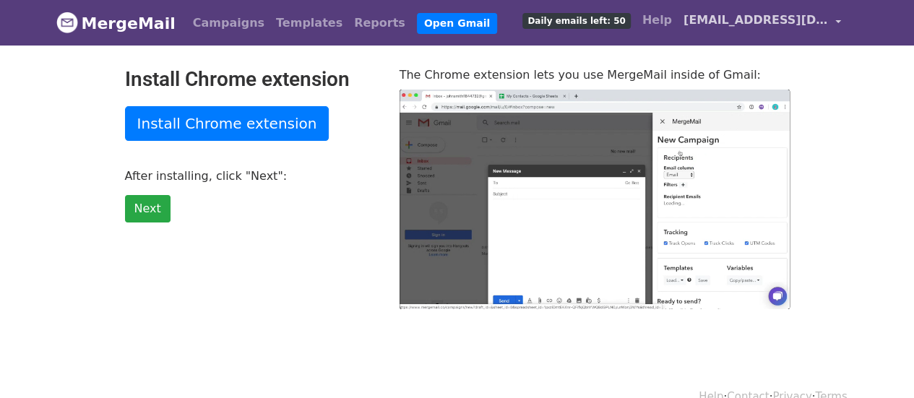
click at [836, 20] on link "[EMAIL_ADDRESS][DOMAIN_NAME]" at bounding box center [762, 23] width 169 height 34
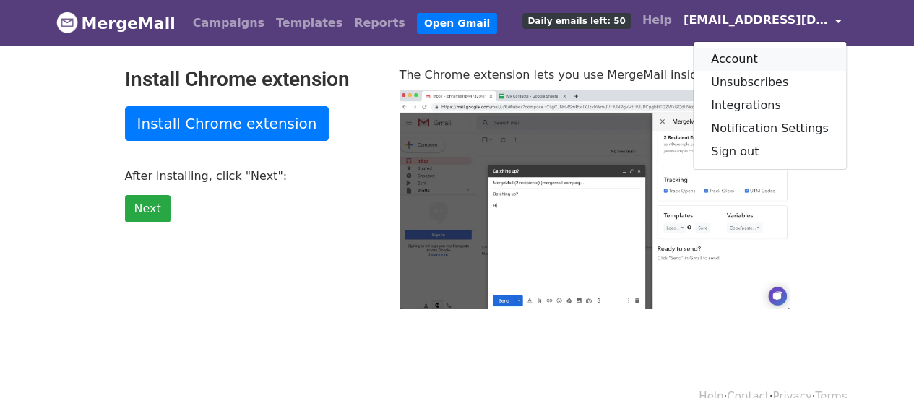
click at [746, 53] on link "Account" at bounding box center [770, 59] width 152 height 23
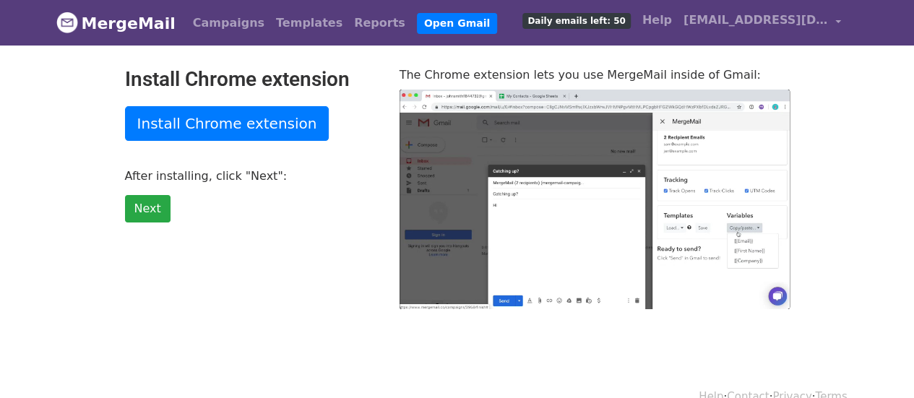
type input "60.72"
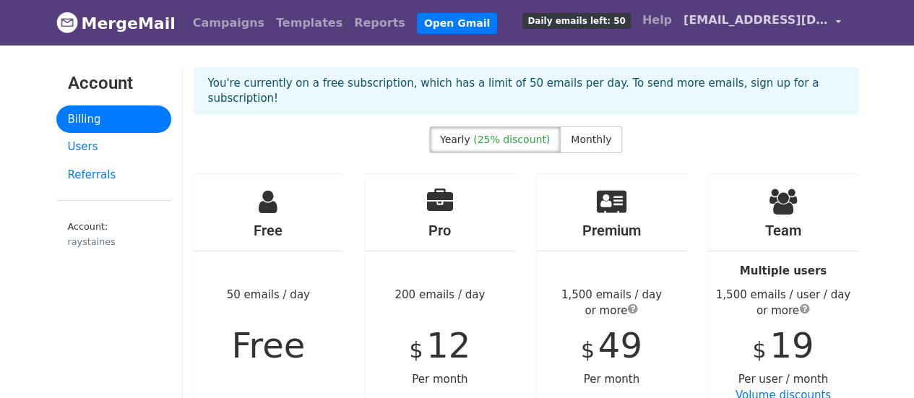
click at [716, 20] on span "[EMAIL_ADDRESS][DOMAIN_NAME]" at bounding box center [756, 20] width 145 height 17
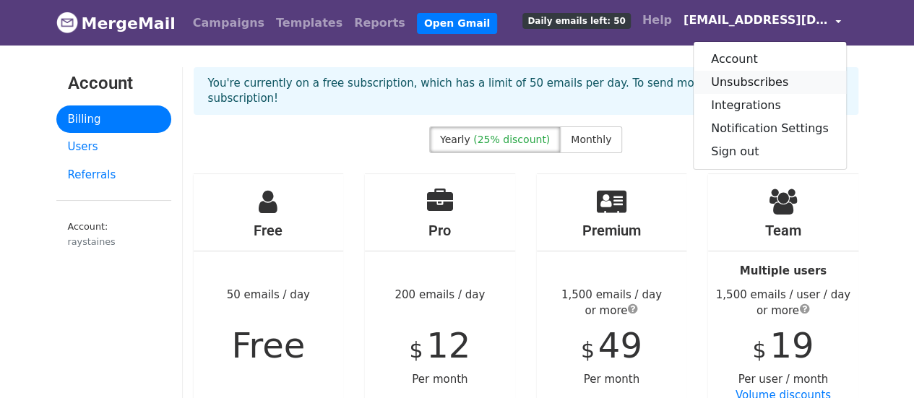
click at [736, 82] on link "Unsubscribes" at bounding box center [770, 82] width 152 height 23
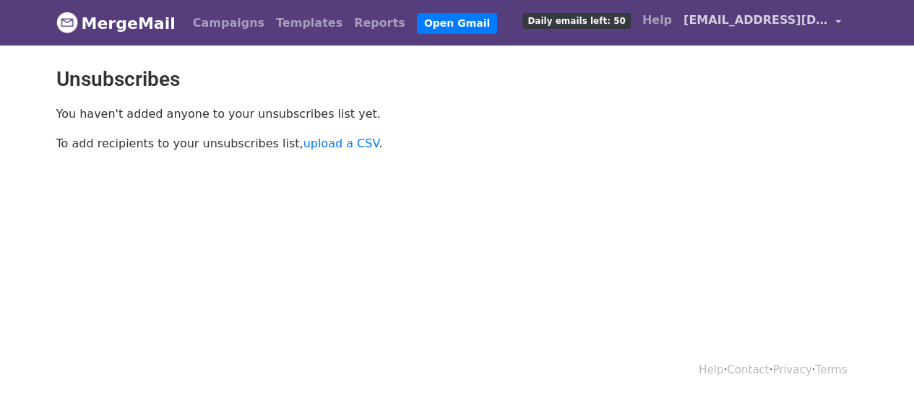
click at [752, 25] on span "[EMAIL_ADDRESS][DOMAIN_NAME]" at bounding box center [756, 20] width 145 height 17
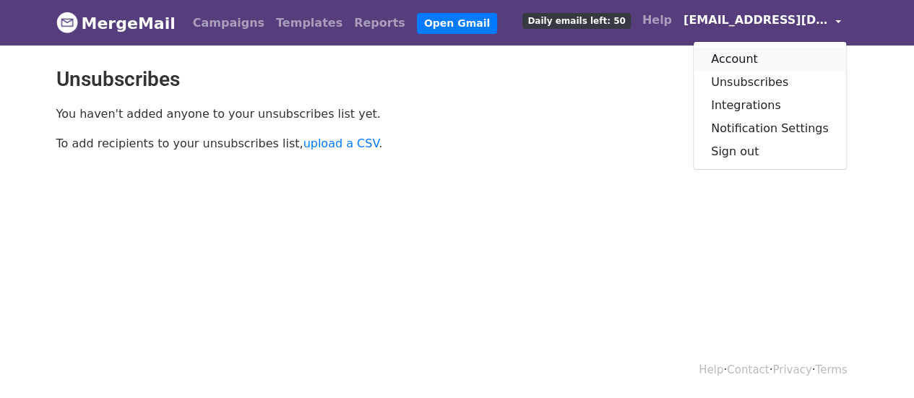
click at [752, 59] on link "Account" at bounding box center [770, 59] width 152 height 23
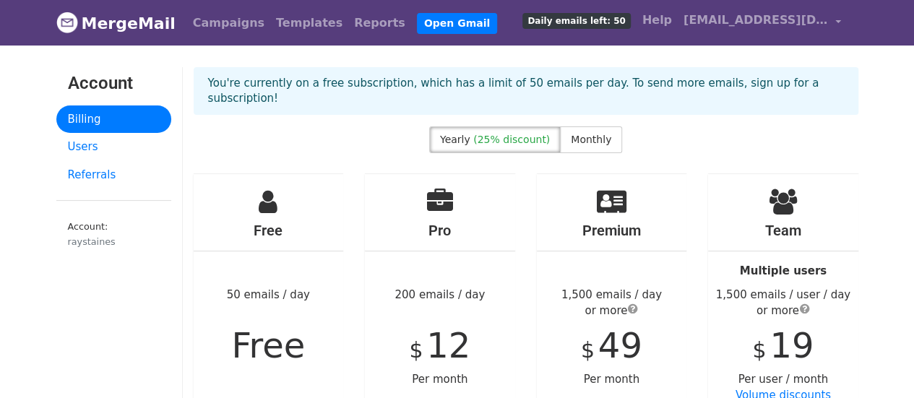
click at [345, 131] on div "Yearly (25% discount) Monthly" at bounding box center [526, 142] width 687 height 33
click at [835, 20] on link "[EMAIL_ADDRESS][DOMAIN_NAME]" at bounding box center [762, 23] width 169 height 34
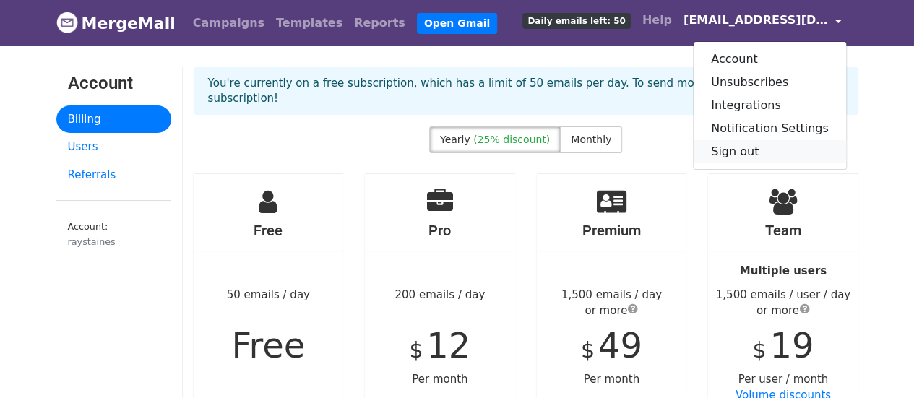
click at [743, 155] on link "Sign out" at bounding box center [770, 151] width 152 height 23
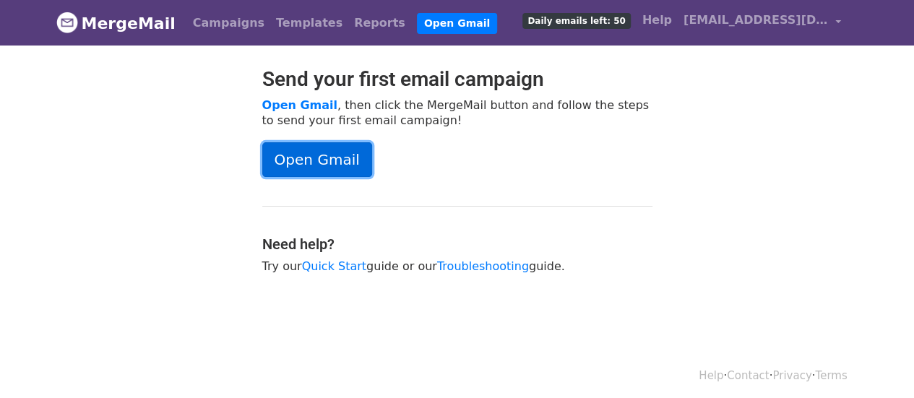
click at [314, 155] on link "Open Gmail" at bounding box center [317, 159] width 110 height 35
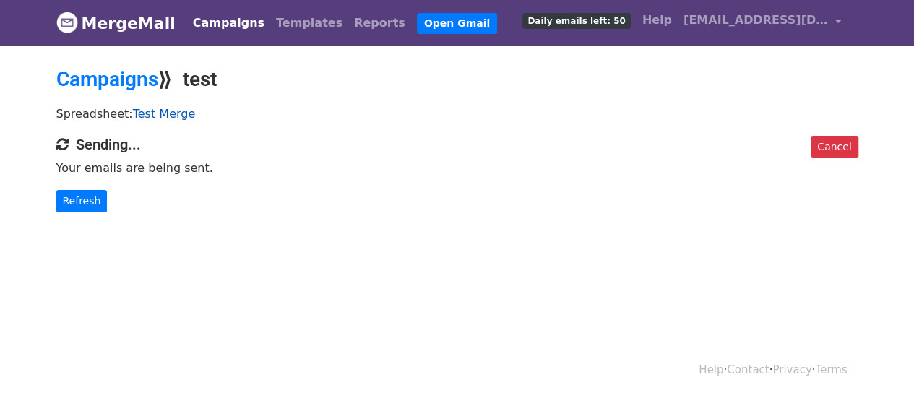
click at [163, 116] on link "Test Merge" at bounding box center [164, 114] width 63 height 14
click at [158, 111] on link "Test Merge" at bounding box center [164, 114] width 63 height 14
click at [145, 82] on link "Campaigns" at bounding box center [107, 79] width 102 height 24
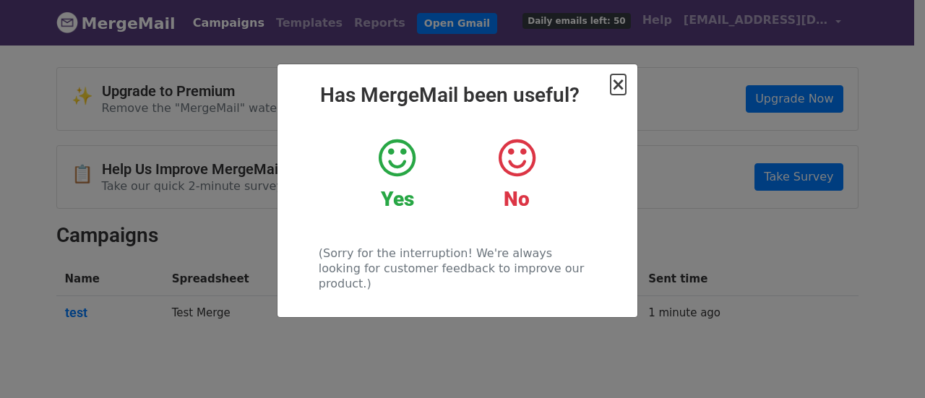
click at [622, 82] on span "×" at bounding box center [618, 84] width 14 height 20
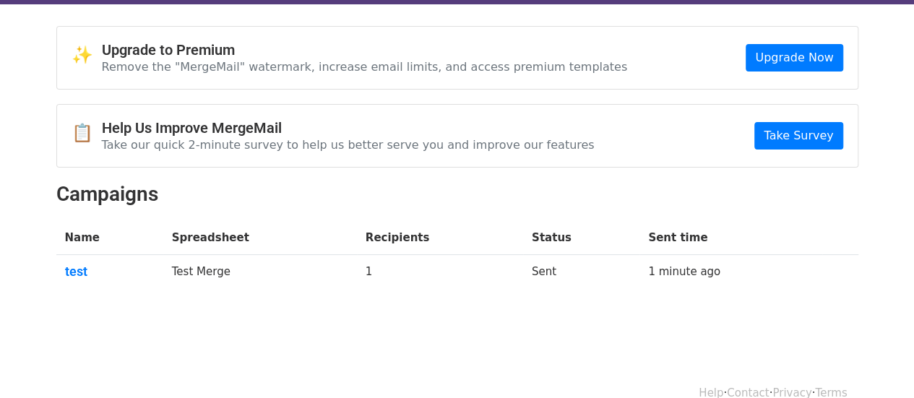
scroll to position [63, 0]
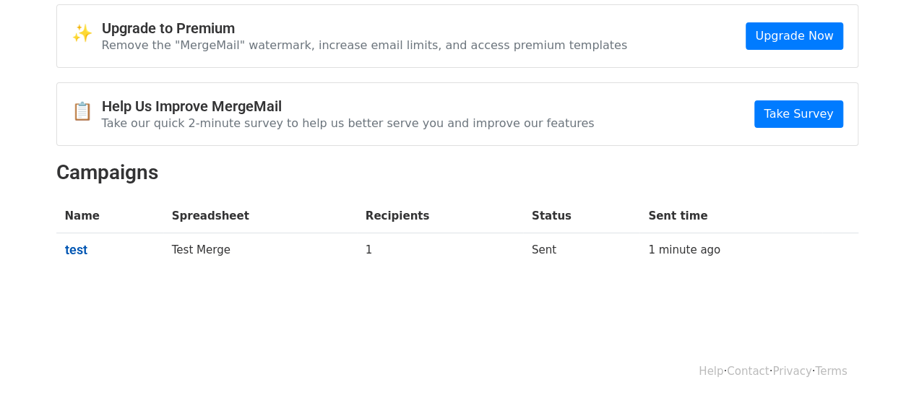
click at [75, 246] on link "test" at bounding box center [110, 250] width 90 height 16
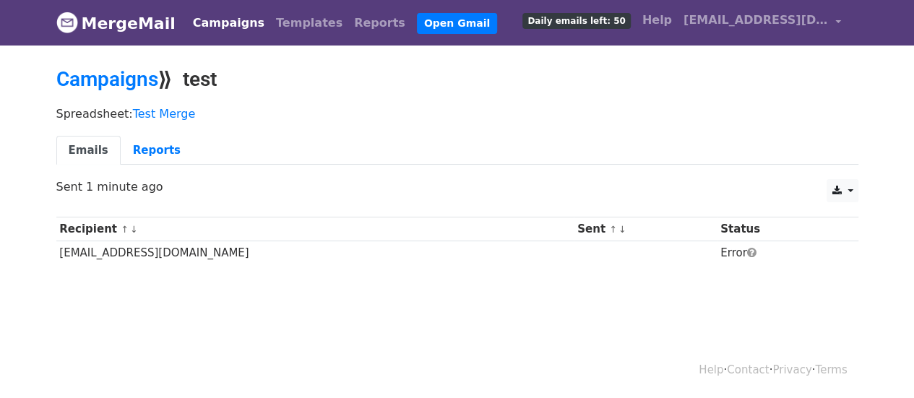
click at [497, 323] on body "MergeMail Campaigns Templates Reports Open Gmail Daily emails left: 50 Help ray…" at bounding box center [457, 167] width 914 height 334
click at [153, 152] on link "Reports" at bounding box center [157, 151] width 72 height 30
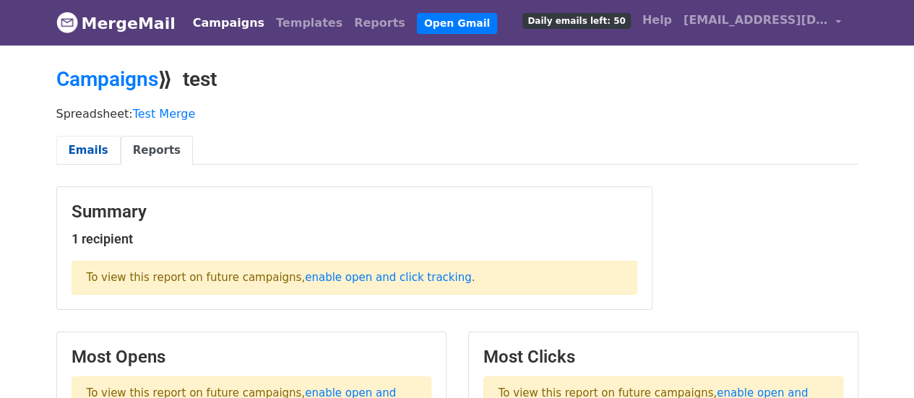
click at [89, 150] on link "Emails" at bounding box center [88, 151] width 64 height 30
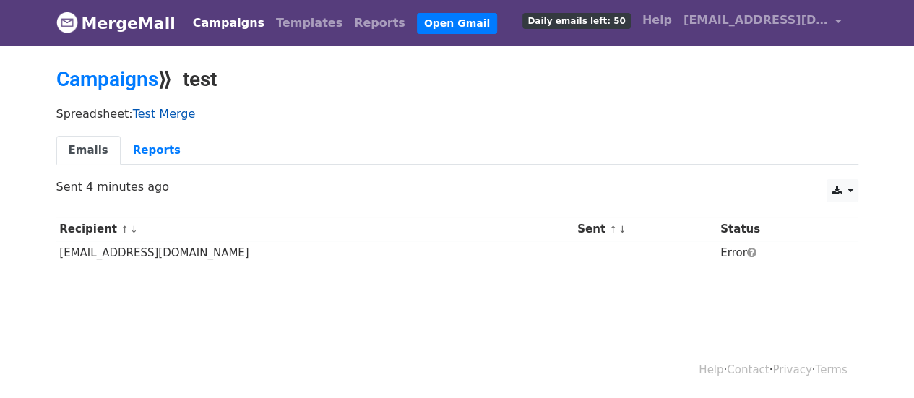
click at [155, 112] on link "Test Merge" at bounding box center [164, 114] width 63 height 14
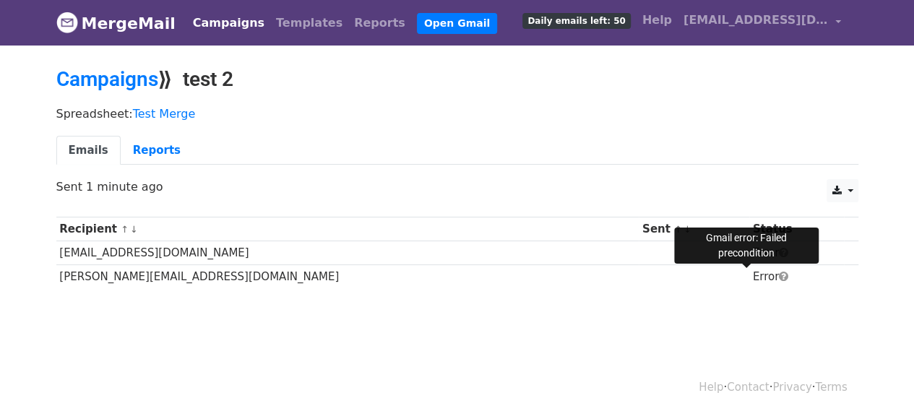
click at [779, 274] on span at bounding box center [783, 276] width 9 height 11
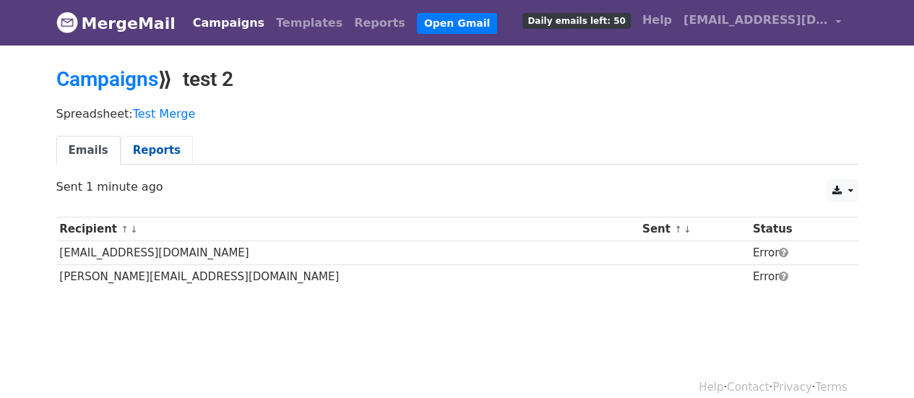
click at [154, 148] on link "Reports" at bounding box center [157, 151] width 72 height 30
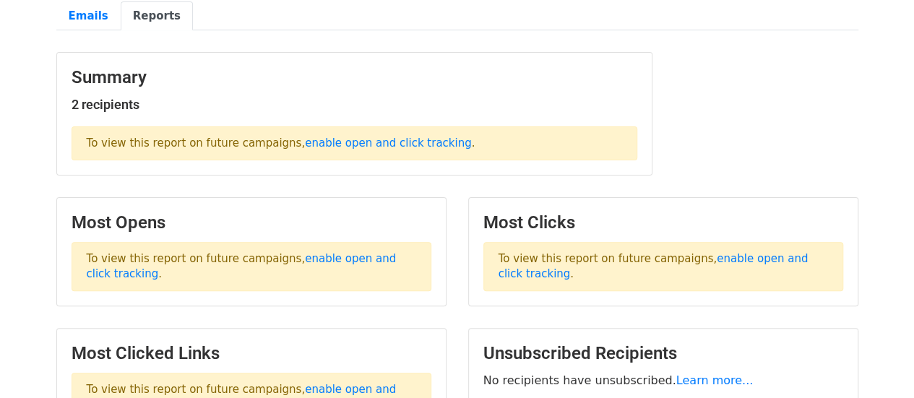
scroll to position [217, 0]
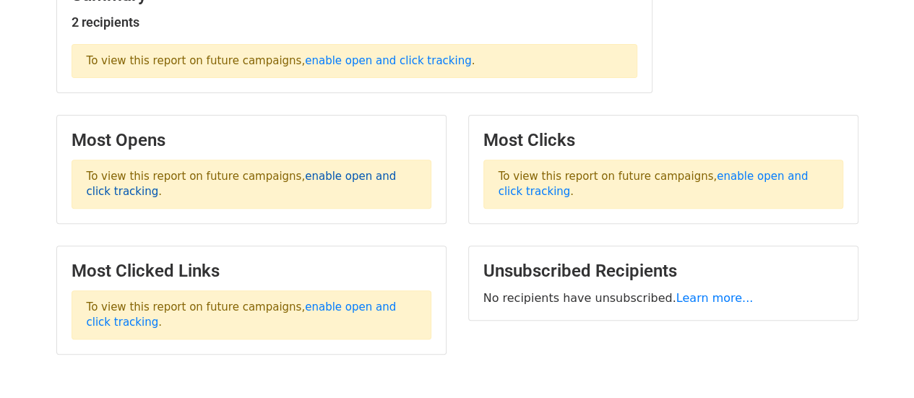
click at [340, 174] on link "enable open and click tracking" at bounding box center [242, 184] width 310 height 28
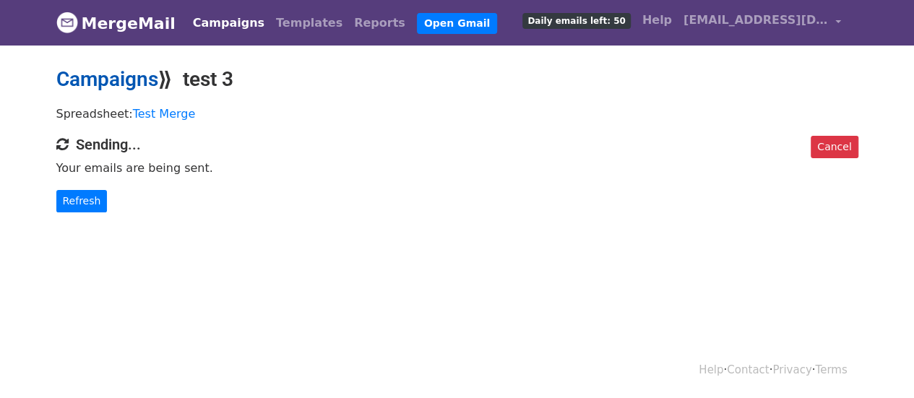
click at [121, 77] on link "Campaigns" at bounding box center [107, 79] width 102 height 24
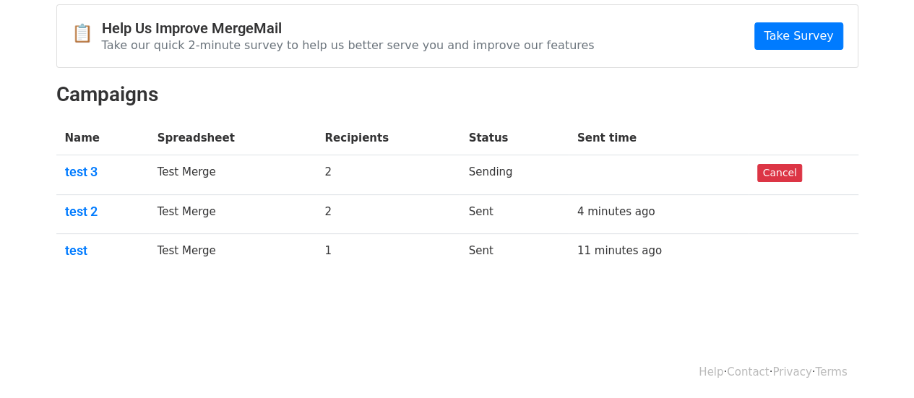
scroll to position [142, 0]
click at [77, 167] on link "test 3" at bounding box center [102, 171] width 75 height 16
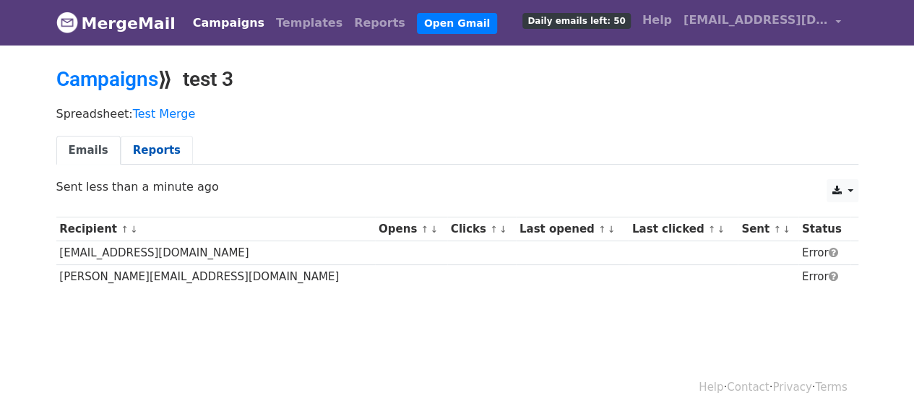
click at [153, 150] on link "Reports" at bounding box center [157, 151] width 72 height 30
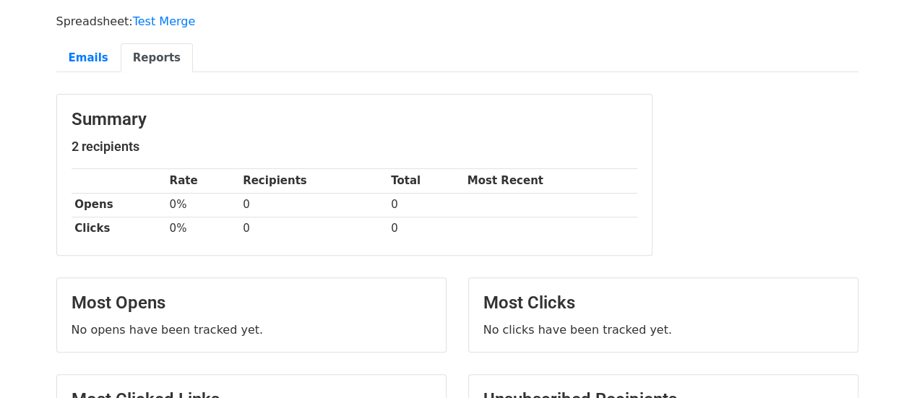
scroll to position [53, 0]
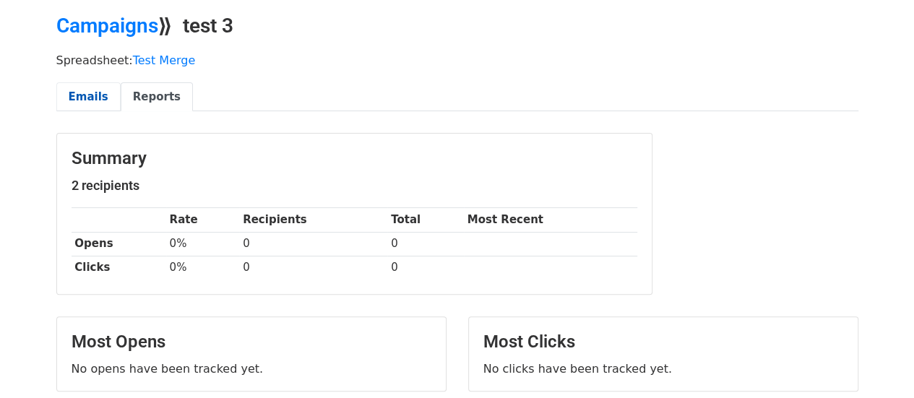
click at [86, 98] on link "Emails" at bounding box center [88, 97] width 64 height 30
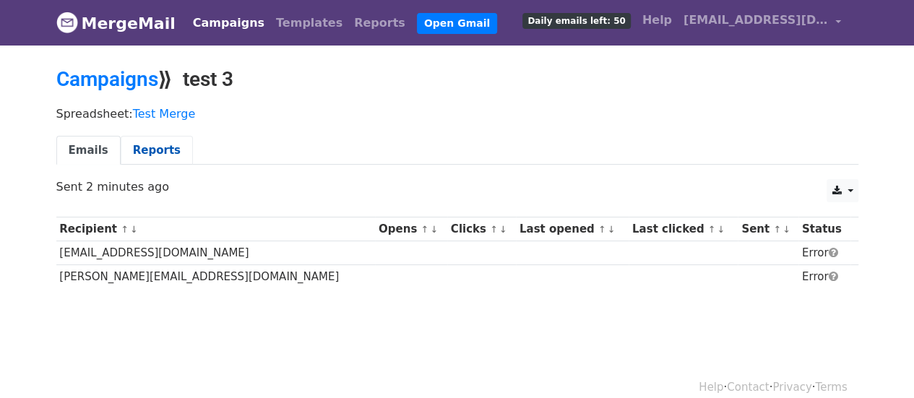
click at [150, 148] on link "Reports" at bounding box center [157, 151] width 72 height 30
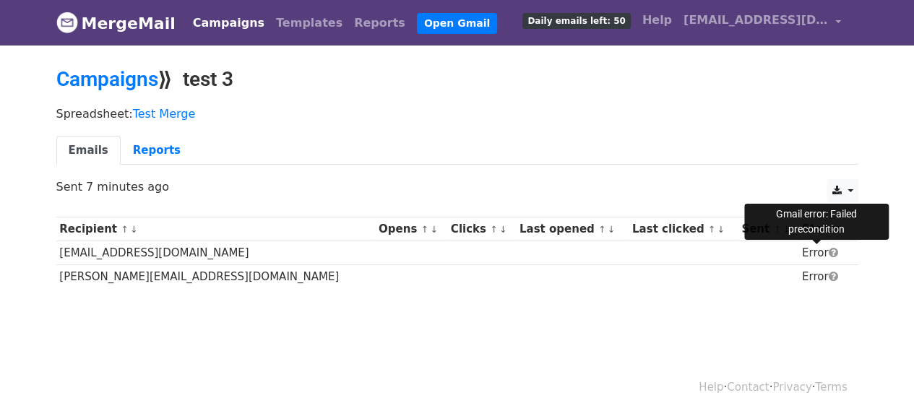
click at [828, 251] on span at bounding box center [832, 252] width 9 height 11
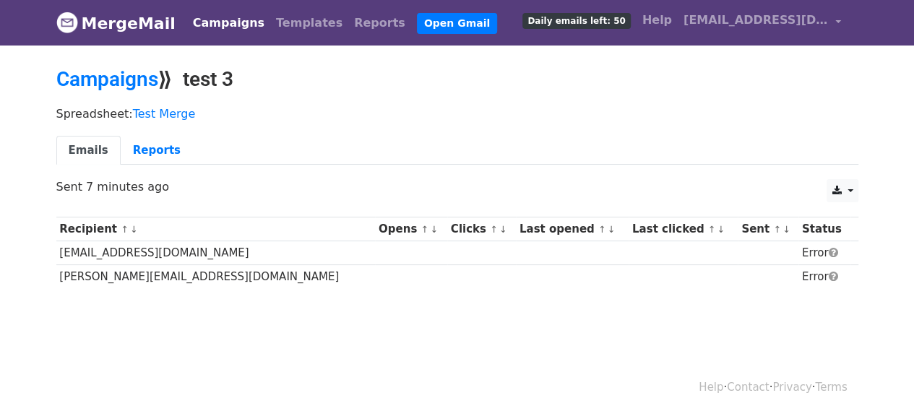
click at [828, 251] on span at bounding box center [832, 252] width 9 height 11
click at [434, 136] on ul "Emails Reports" at bounding box center [457, 151] width 802 height 30
click at [150, 145] on link "Reports" at bounding box center [157, 151] width 72 height 30
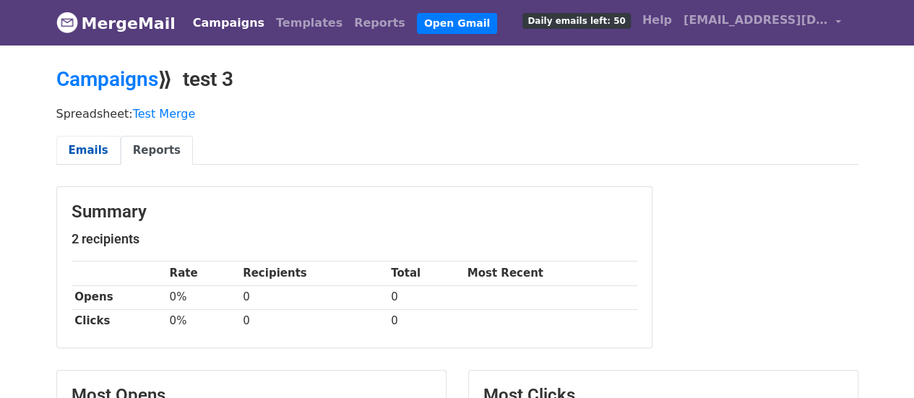
click at [88, 144] on link "Emails" at bounding box center [88, 151] width 64 height 30
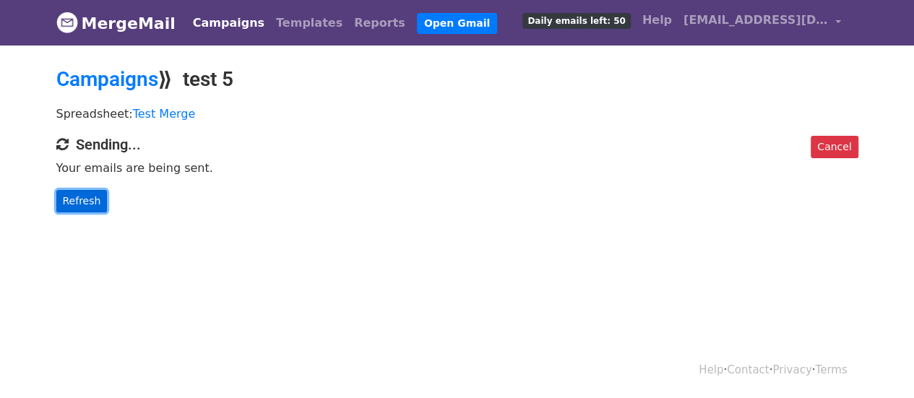
click at [85, 200] on link "Refresh" at bounding box center [81, 201] width 51 height 22
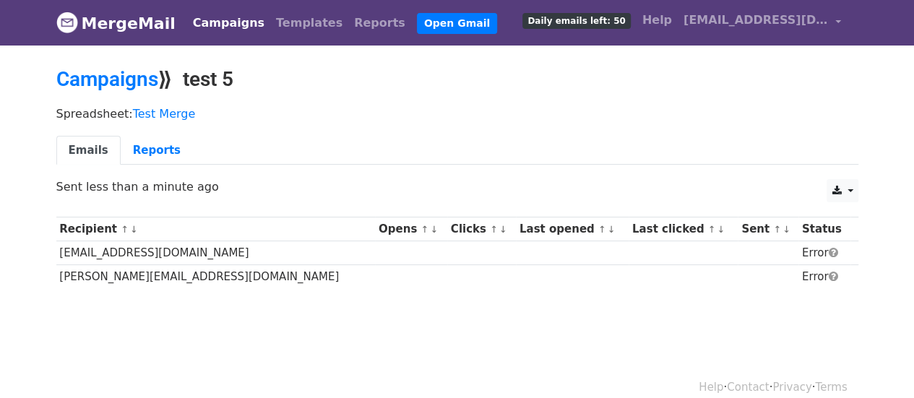
click at [266, 342] on body "MergeMail Campaigns Templates Reports Open Gmail Daily emails left: 50 Help ray…" at bounding box center [457, 179] width 914 height 358
click at [155, 148] on link "Reports" at bounding box center [157, 151] width 72 height 30
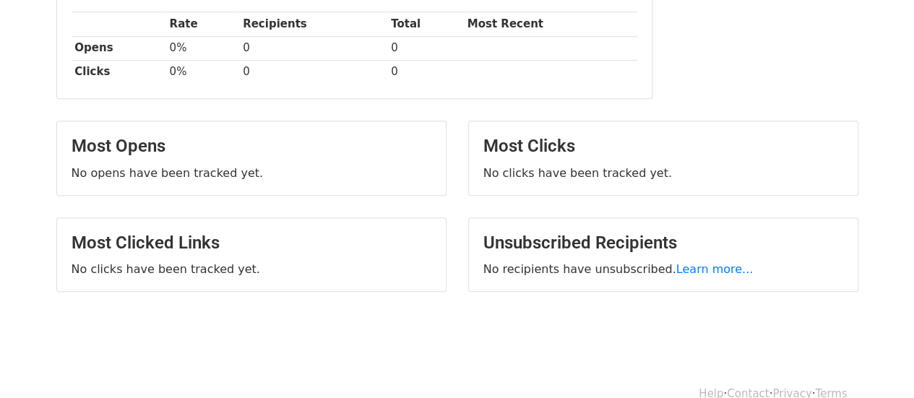
scroll to position [270, 0]
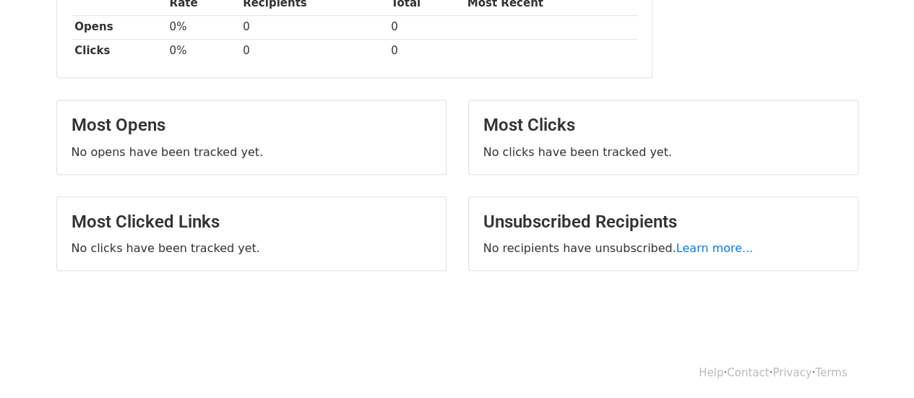
click at [358, 309] on body "MergeMail Campaigns Templates Reports Open Gmail Daily emails left: 50 Help [EM…" at bounding box center [457, 37] width 914 height 614
click at [676, 244] on link "Learn more..." at bounding box center [714, 248] width 77 height 14
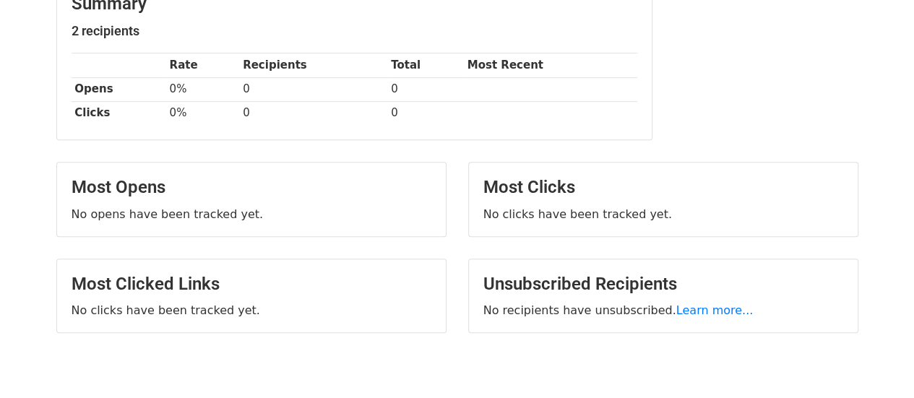
scroll to position [0, 0]
